Goal: Find specific page/section: Find specific page/section

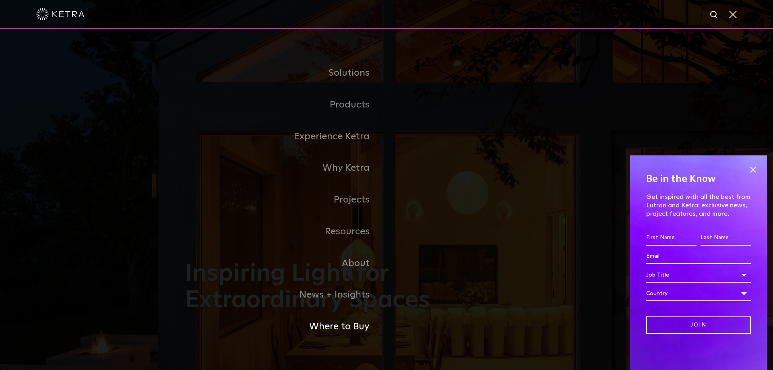
click at [327, 323] on link "Where to Buy" at bounding box center [285, 327] width 201 height 32
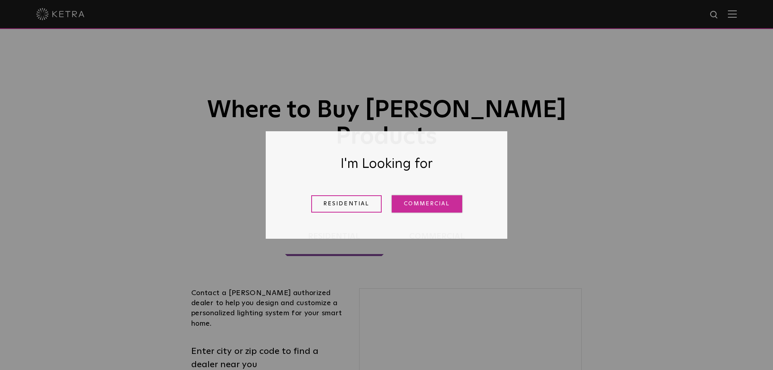
click at [415, 205] on link "Commercial" at bounding box center [427, 203] width 70 height 17
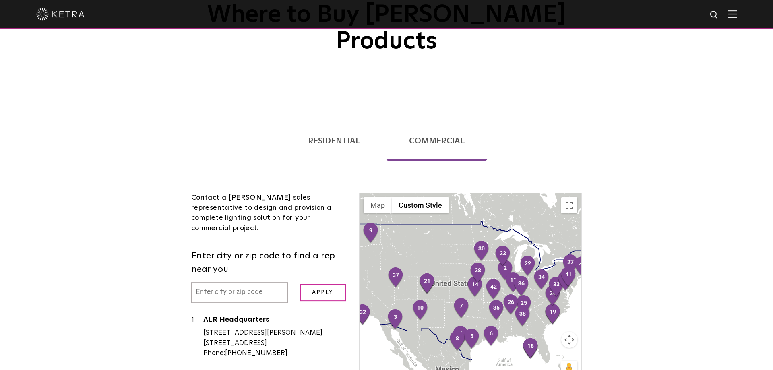
scroll to position [123, 0]
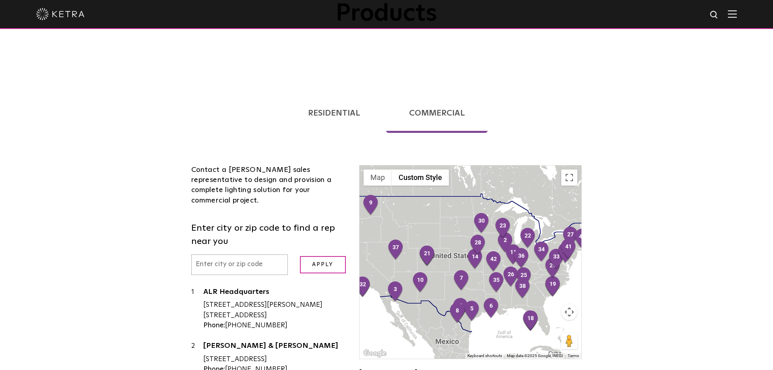
click at [208, 254] on input "text" at bounding box center [239, 264] width 97 height 21
type input "799"
